Goal: Use online tool/utility: Use online tool/utility

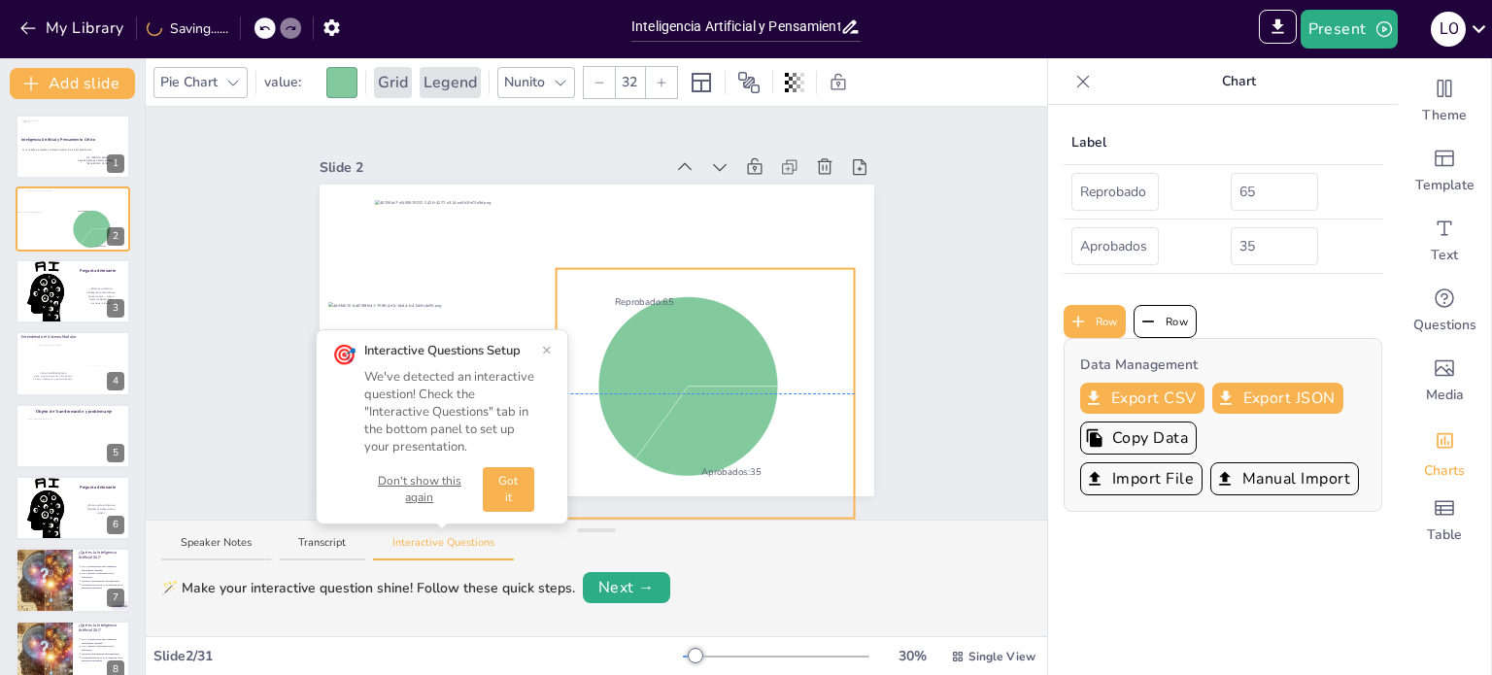
drag, startPoint x: 642, startPoint y: 209, endPoint x: 922, endPoint y: 325, distance: 303.1
click at [922, 325] on div "Slide 1 Inteligencia Artificial y Pensamiento Crítico La IA ¿Aliada o amenaza a…" at bounding box center [596, 313] width 901 height 413
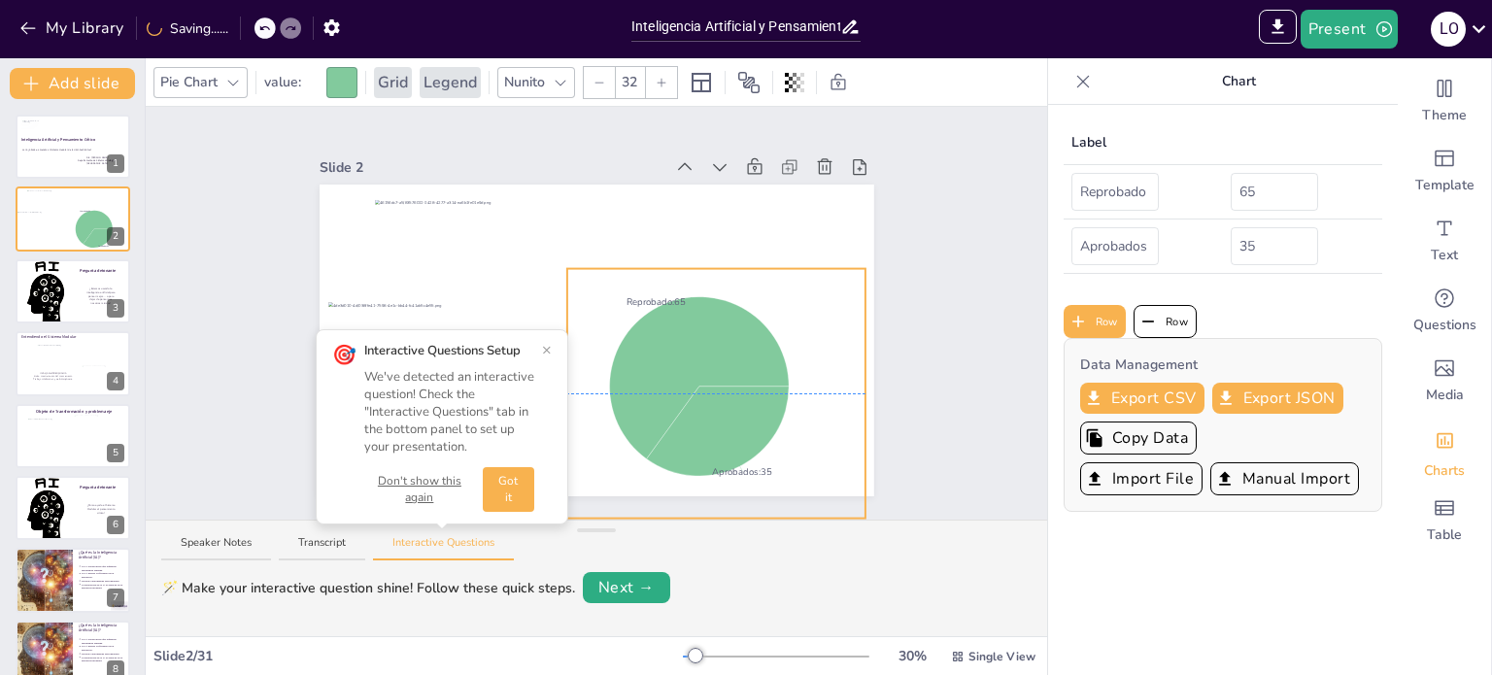
drag, startPoint x: 765, startPoint y: 326, endPoint x: 607, endPoint y: 267, distance: 168.2
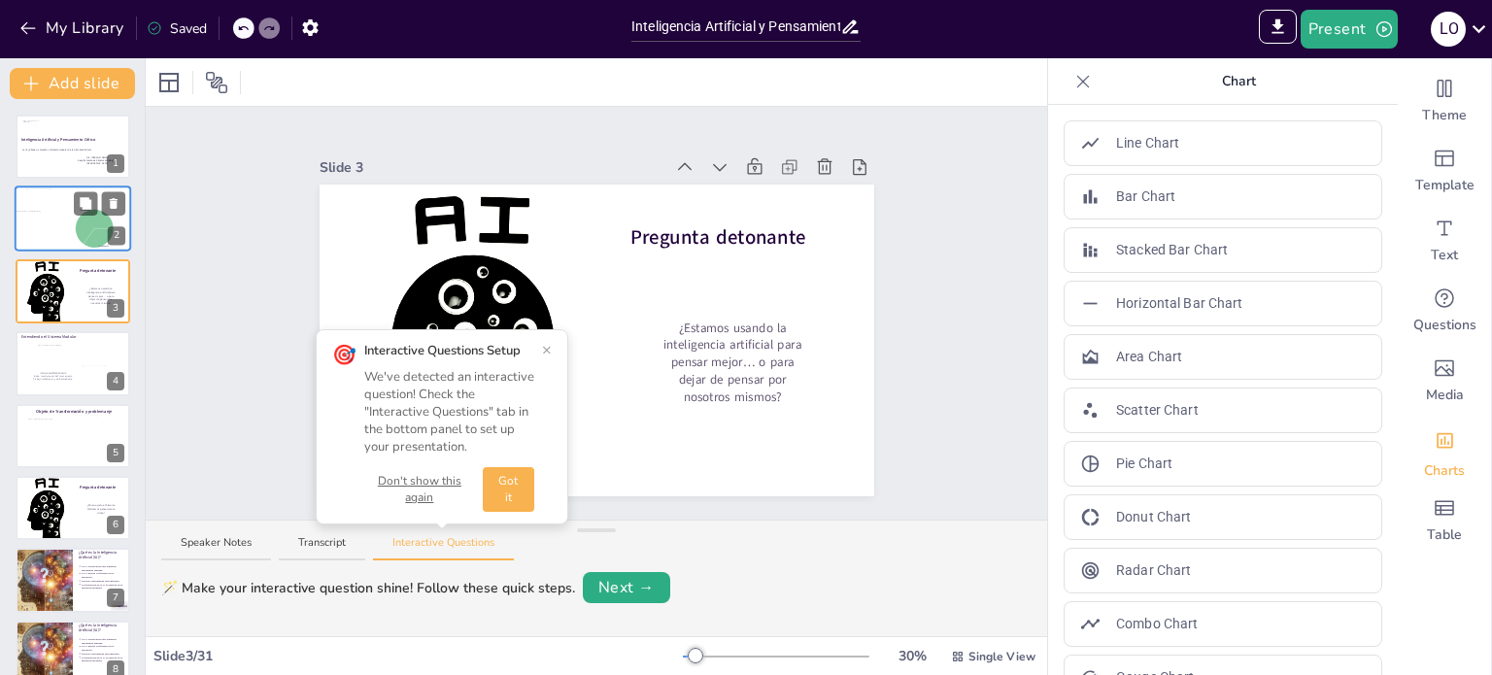
click at [30, 224] on div at bounding box center [39, 230] width 44 height 39
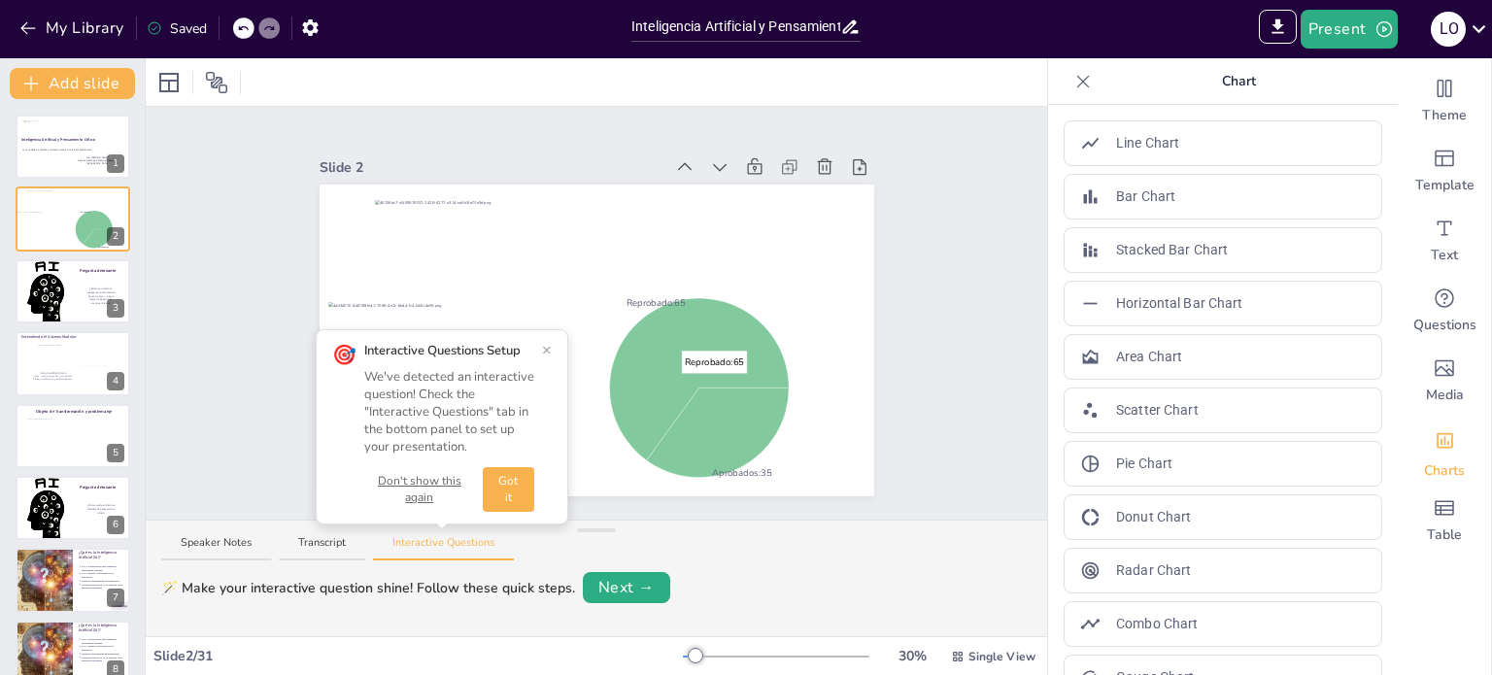
click at [505, 486] on button "Got it" at bounding box center [508, 489] width 51 height 45
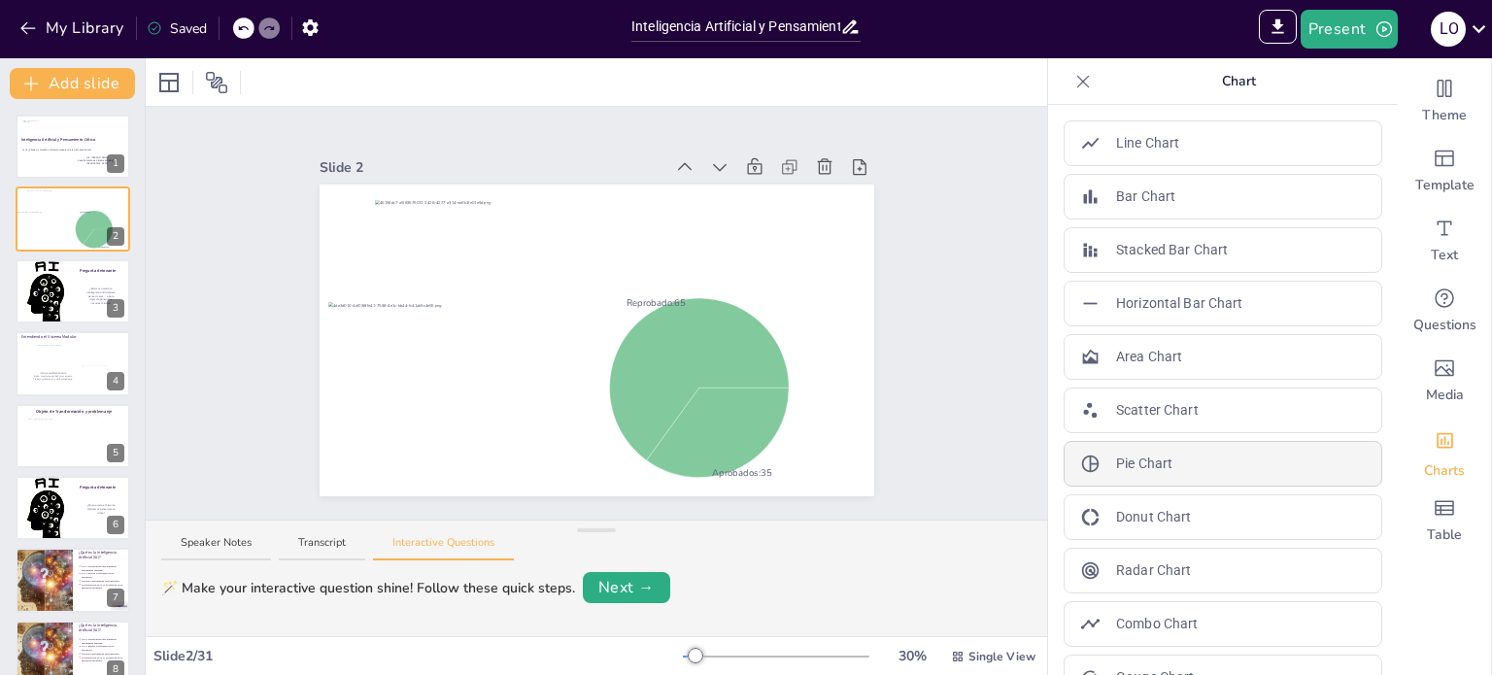
click at [1139, 459] on p "Pie Chart" at bounding box center [1144, 464] width 56 height 20
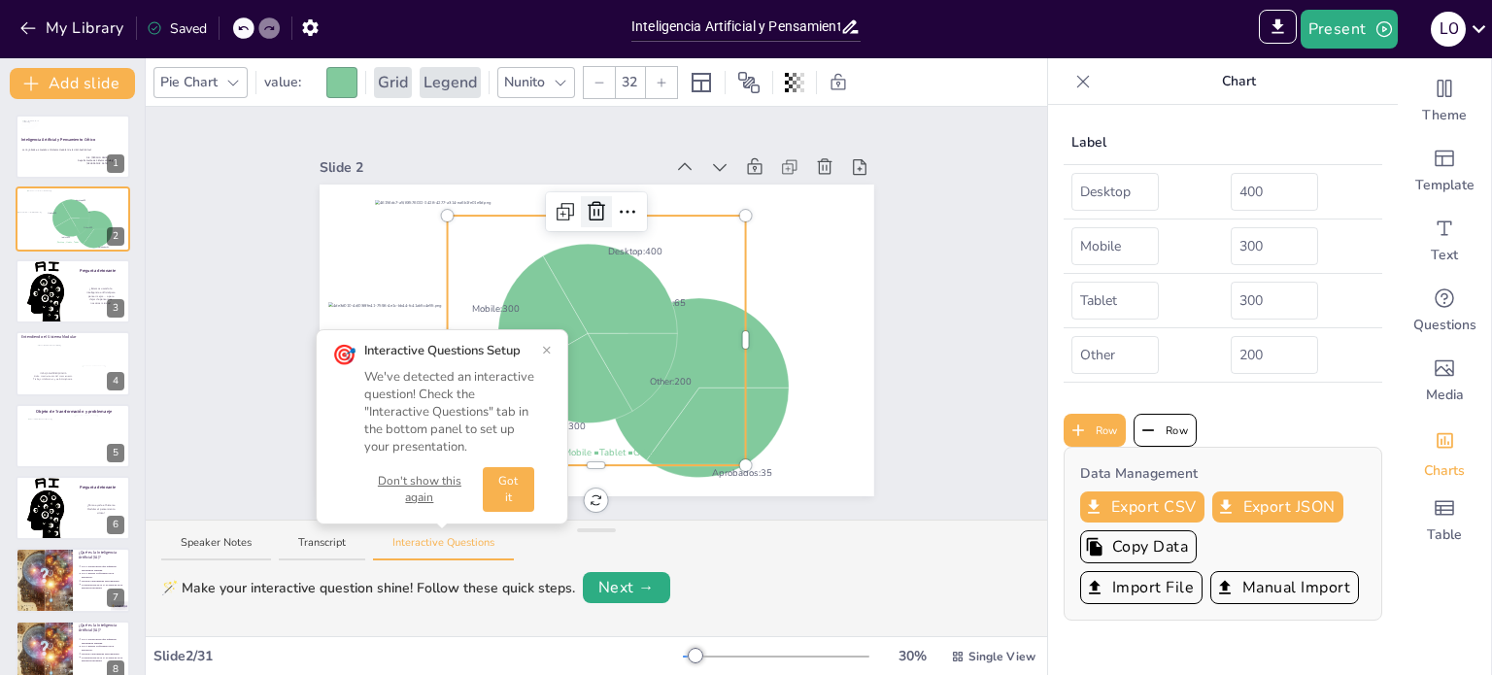
click at [585, 207] on icon at bounding box center [596, 211] width 23 height 23
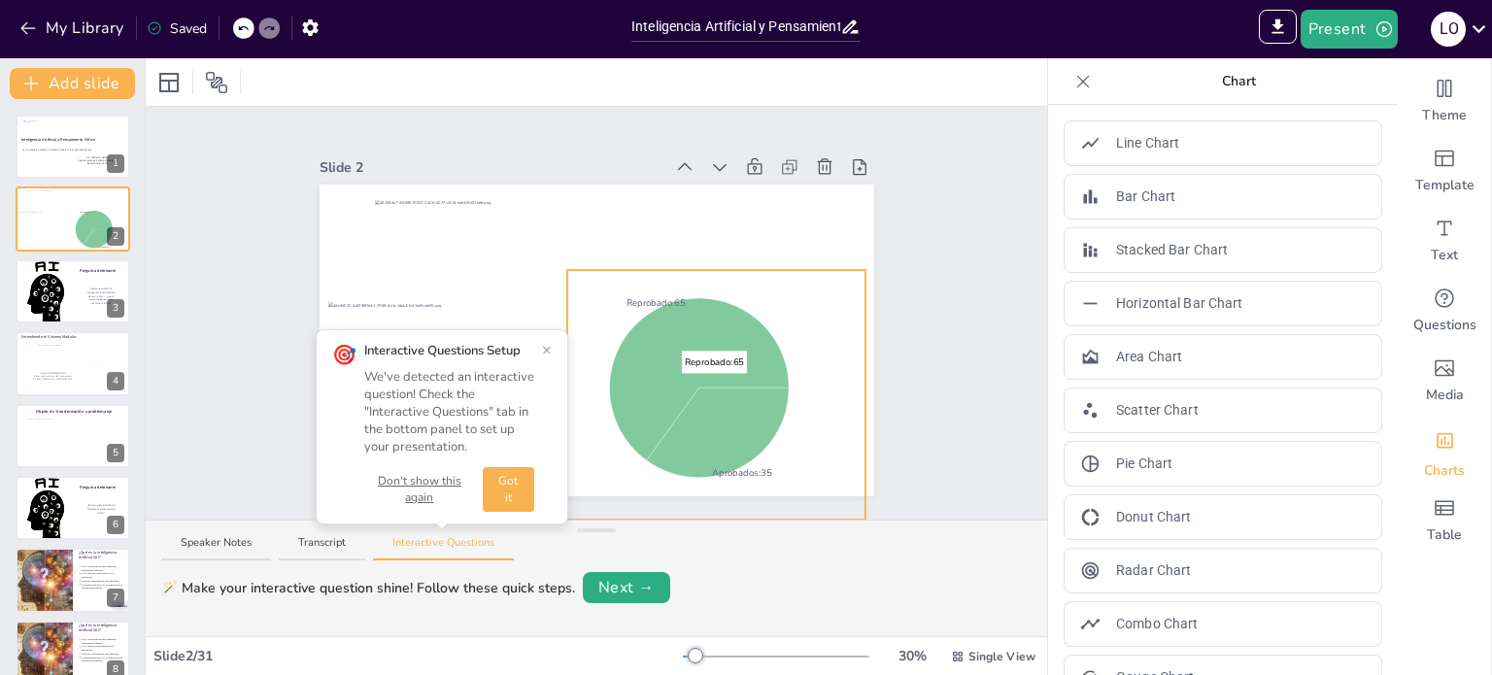
click at [669, 364] on icon at bounding box center [698, 379] width 179 height 162
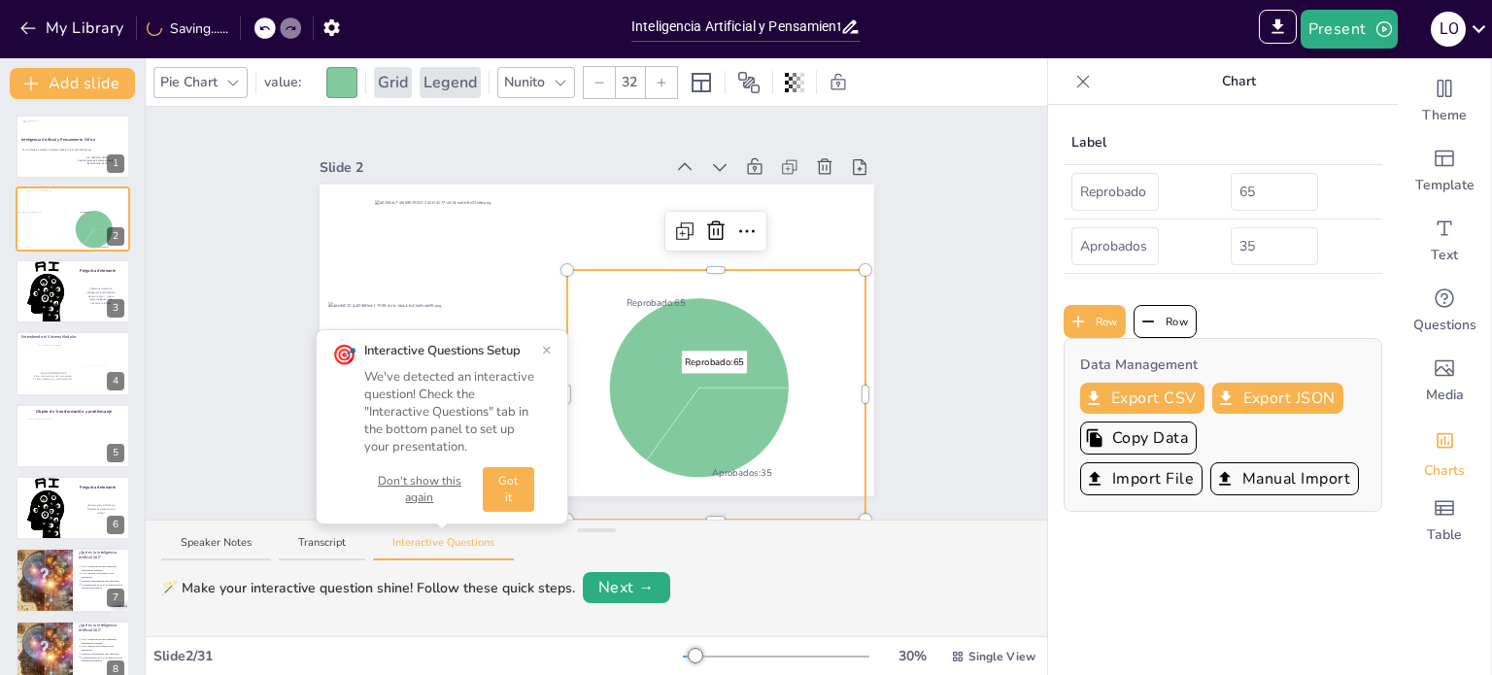
click at [669, 364] on icon at bounding box center [698, 379] width 179 height 162
click at [735, 221] on icon at bounding box center [746, 231] width 23 height 23
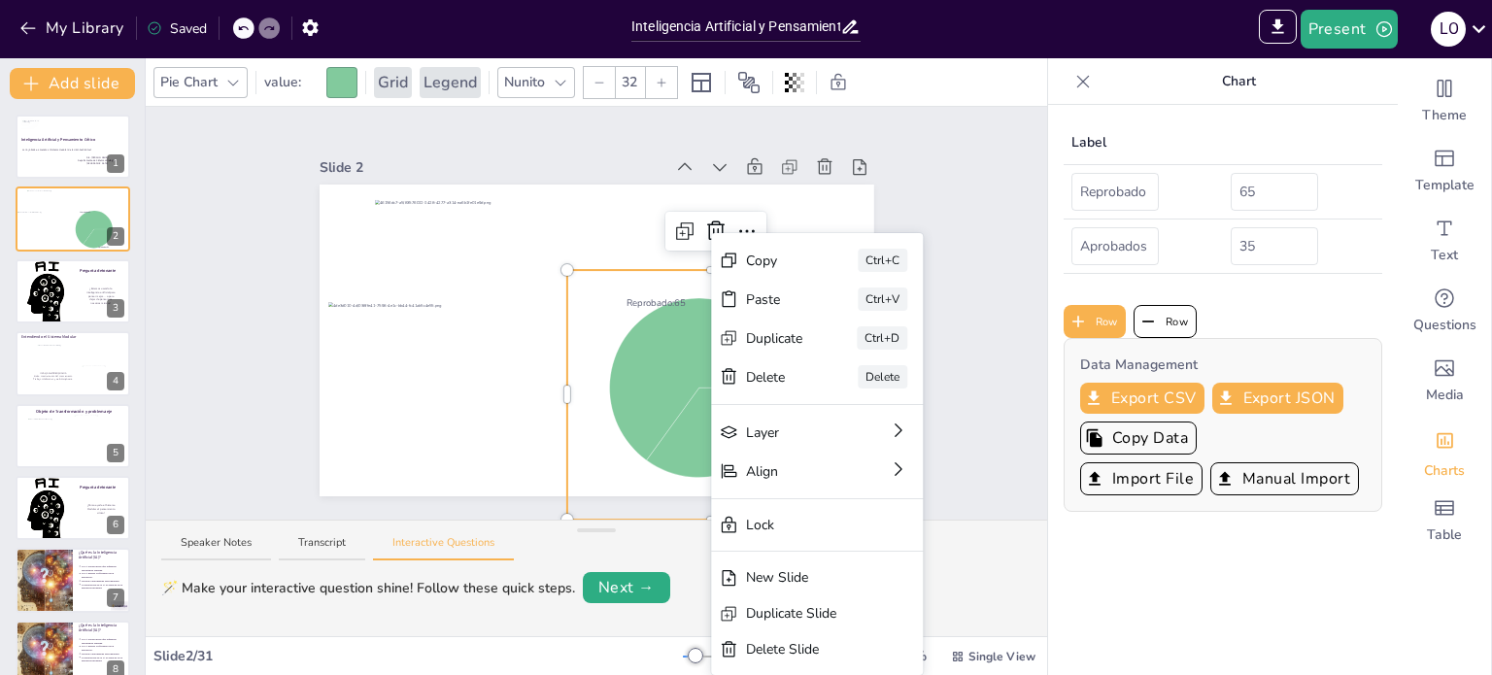
click at [932, 185] on div "Slide 1 Inteligencia Artificial y Pensamiento Crítico La IA ¿Aliada o amenaza a…" at bounding box center [596, 313] width 901 height 413
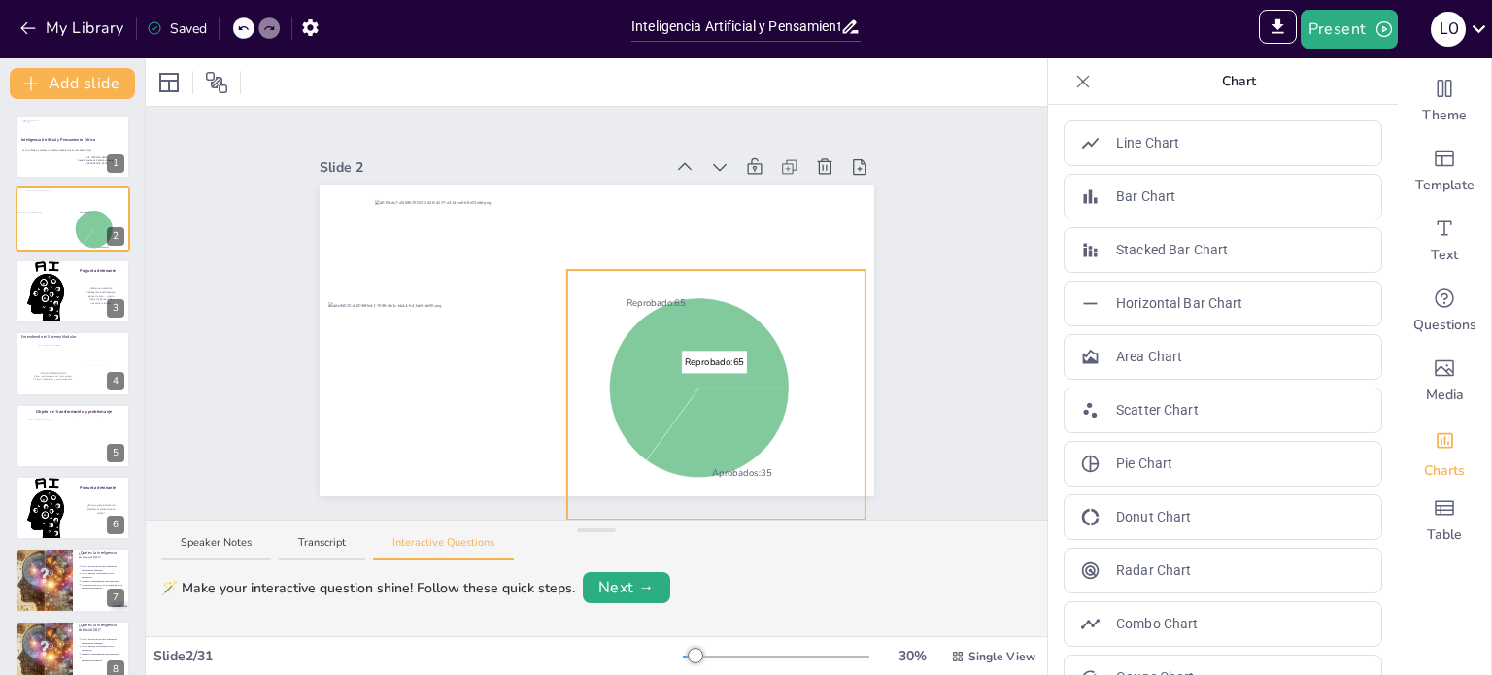
click at [632, 393] on icon at bounding box center [698, 379] width 179 height 162
